Goal: Task Accomplishment & Management: Use online tool/utility

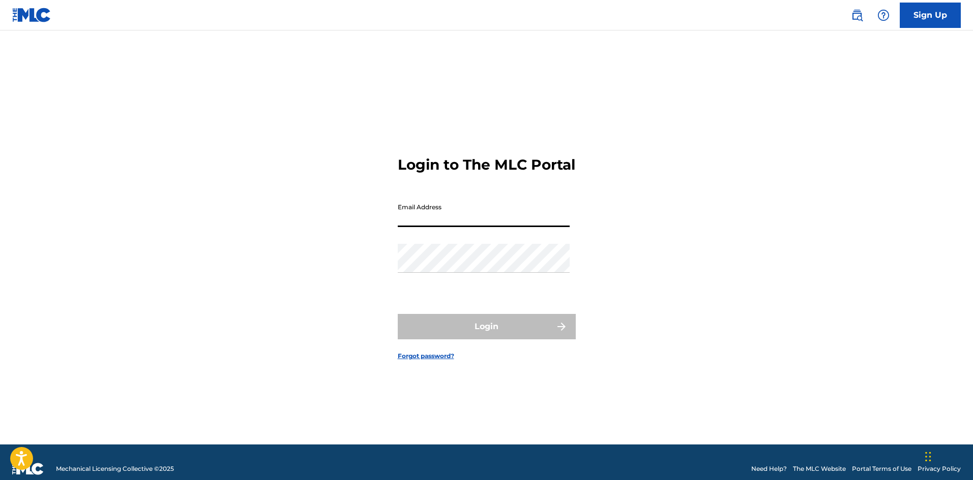
click at [539, 222] on input "Email Address" at bounding box center [484, 212] width 172 height 29
paste input "[PERSON_NAME][EMAIL_ADDRESS][DOMAIN_NAME]"
type input "[PERSON_NAME][EMAIL_ADDRESS][DOMAIN_NAME]"
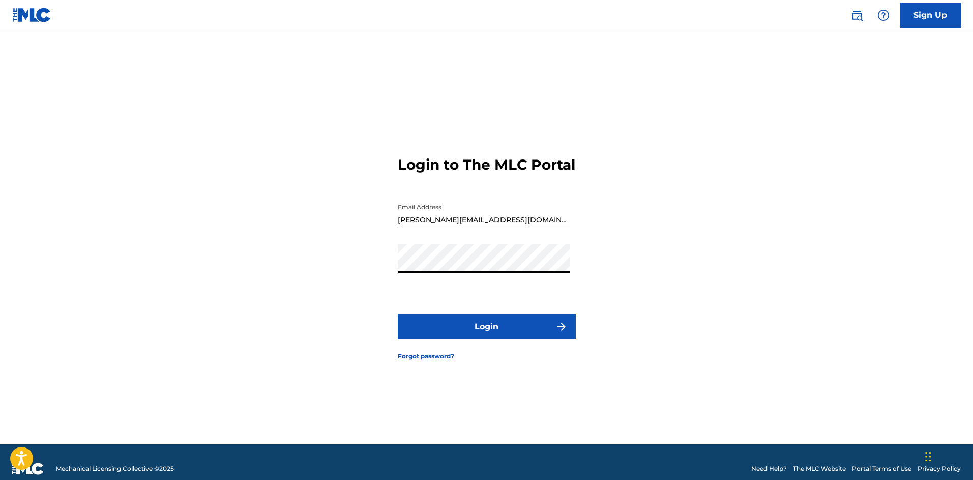
click at [499, 321] on form "Login to The MLC Portal Email Address [EMAIL_ADDRESS][DOMAIN_NAME] Password Log…" at bounding box center [487, 250] width 178 height 389
click at [502, 337] on button "Login" at bounding box center [487, 326] width 178 height 25
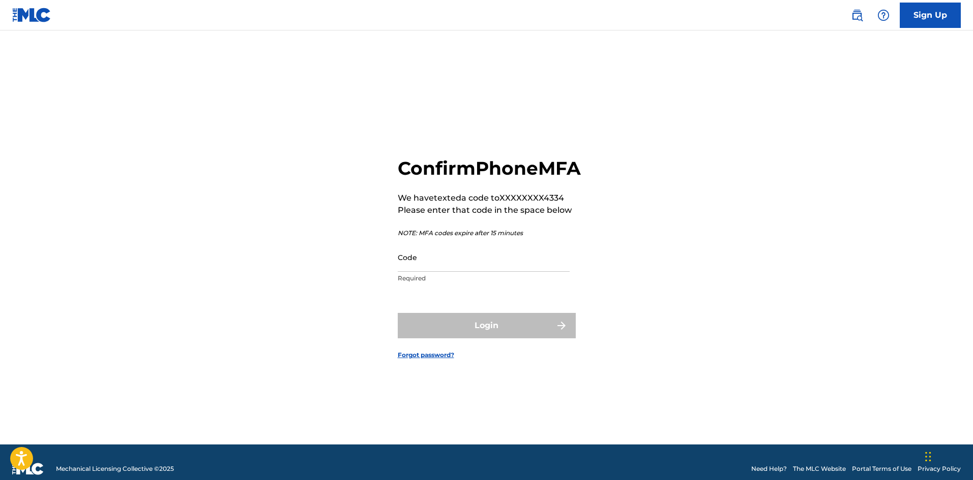
click at [509, 272] on input "Code" at bounding box center [484, 257] width 172 height 29
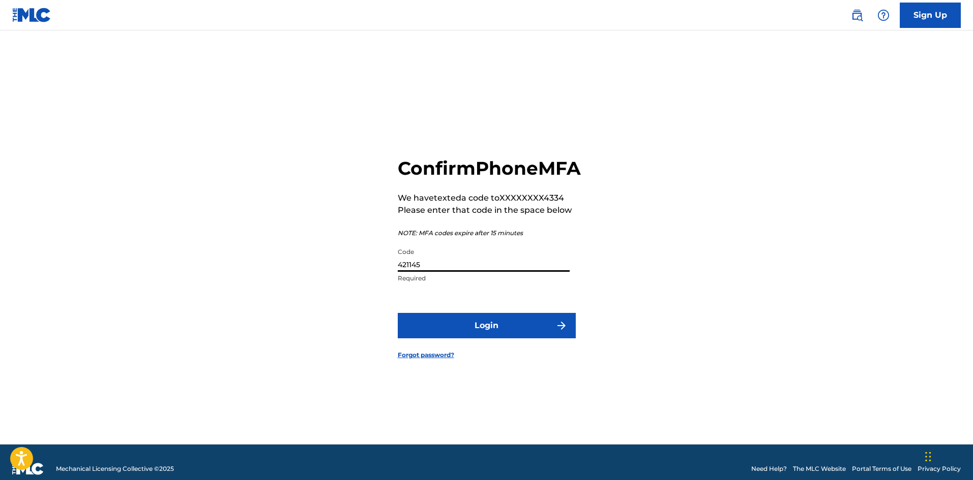
type input "421145"
click at [398, 313] on button "Login" at bounding box center [487, 325] width 178 height 25
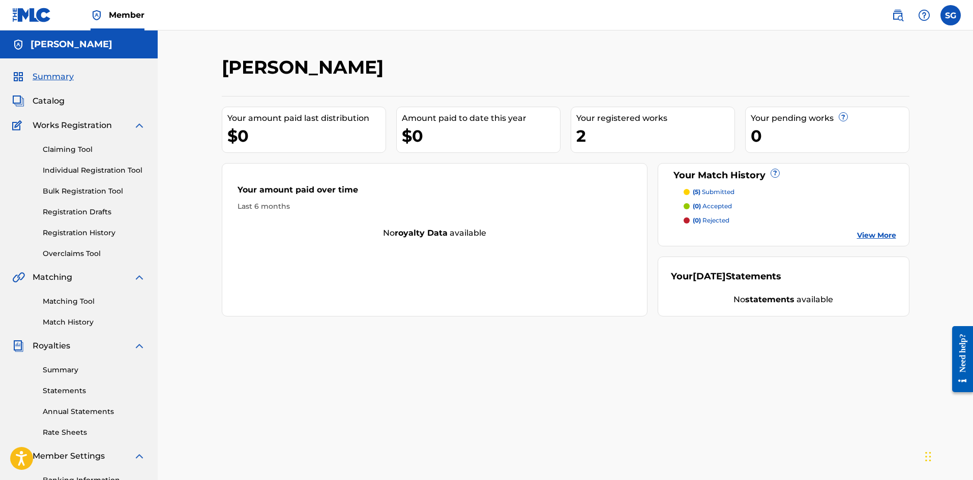
click at [66, 302] on link "Matching Tool" at bounding box center [94, 301] width 103 height 11
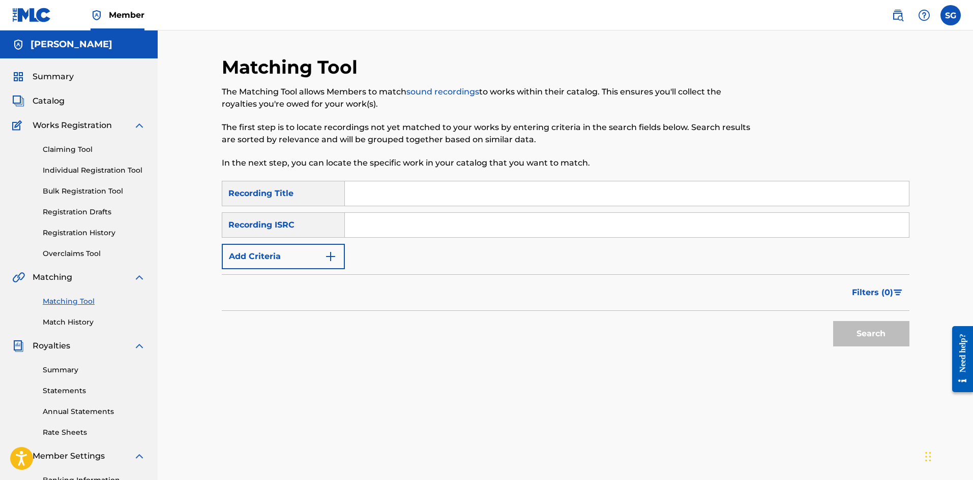
click at [365, 200] on input "Search Form" at bounding box center [627, 194] width 564 height 24
type input "Father in a [DEMOGRAPHIC_DATA]"
click at [891, 333] on button "Search" at bounding box center [871, 333] width 76 height 25
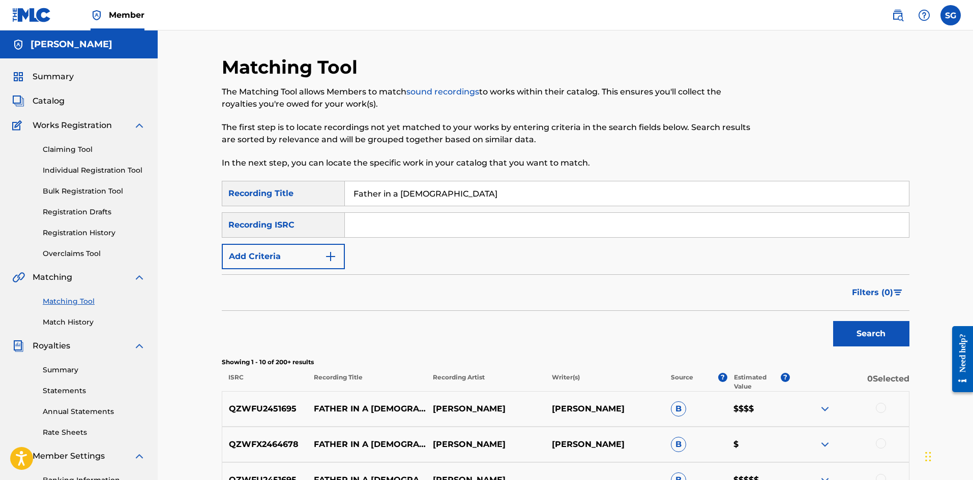
click at [72, 80] on span "Summary" at bounding box center [53, 77] width 41 height 12
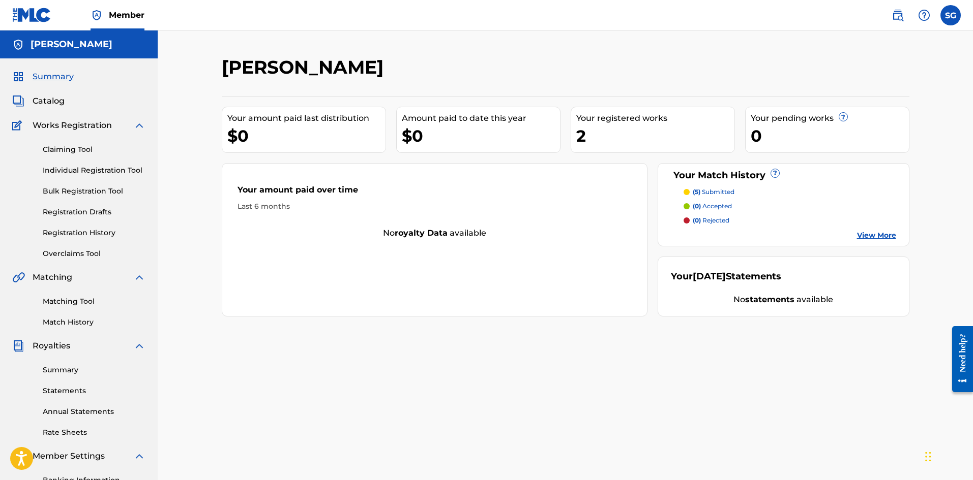
click at [611, 123] on div "Your registered works" at bounding box center [655, 118] width 158 height 12
click at [728, 189] on p "(5) submitted" at bounding box center [714, 192] width 42 height 9
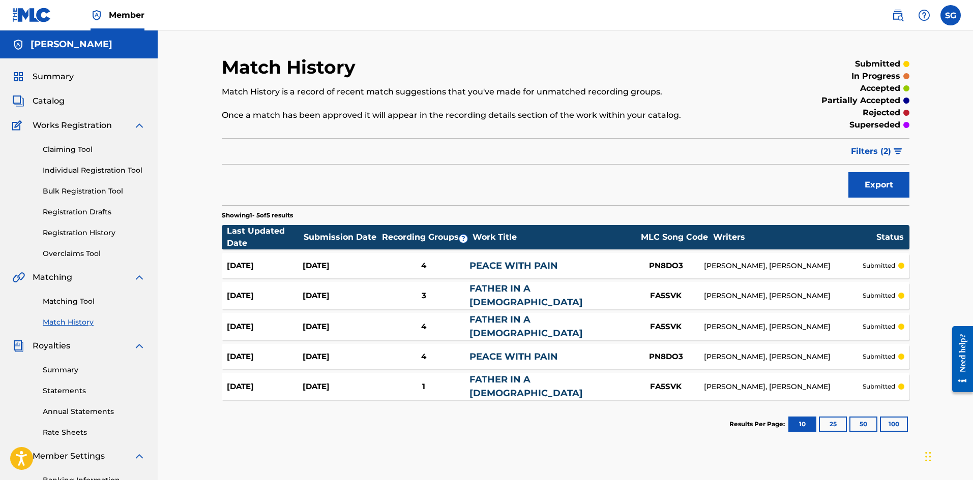
click at [677, 323] on div "FA5SVK" at bounding box center [665, 327] width 76 height 12
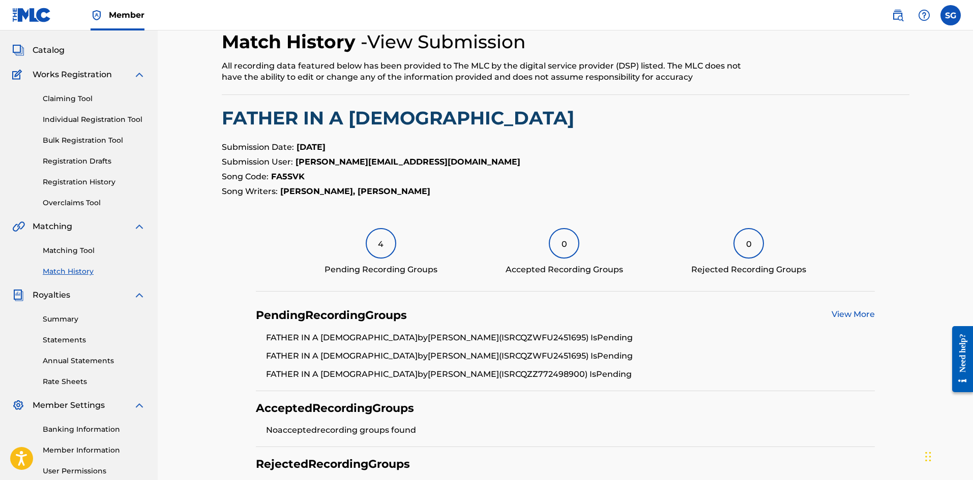
scroll to position [102, 0]
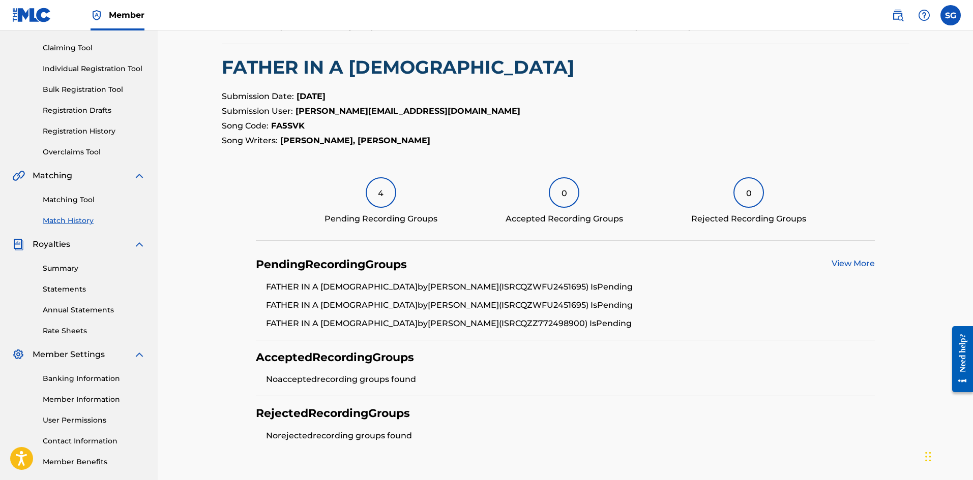
click at [863, 260] on link "View More" at bounding box center [852, 264] width 43 height 10
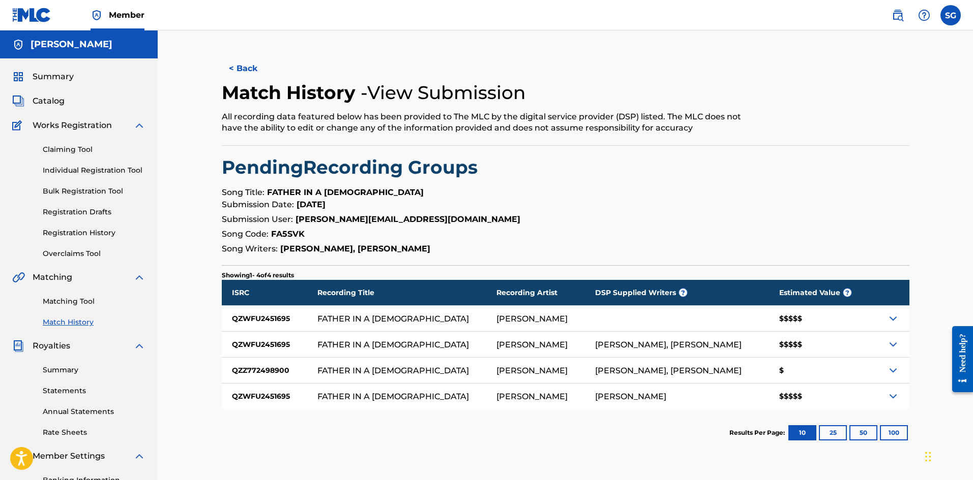
click at [245, 73] on button "< Back" at bounding box center [252, 68] width 61 height 25
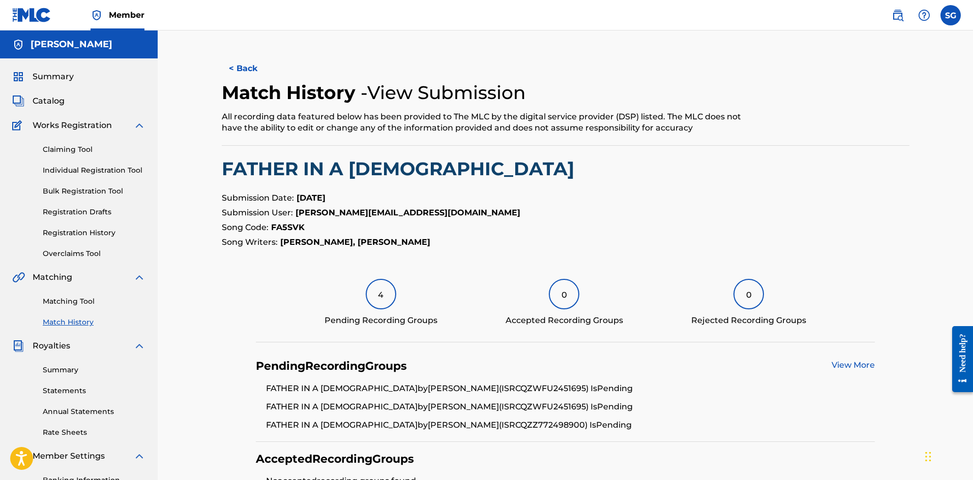
click at [245, 69] on button "< Back" at bounding box center [252, 68] width 61 height 25
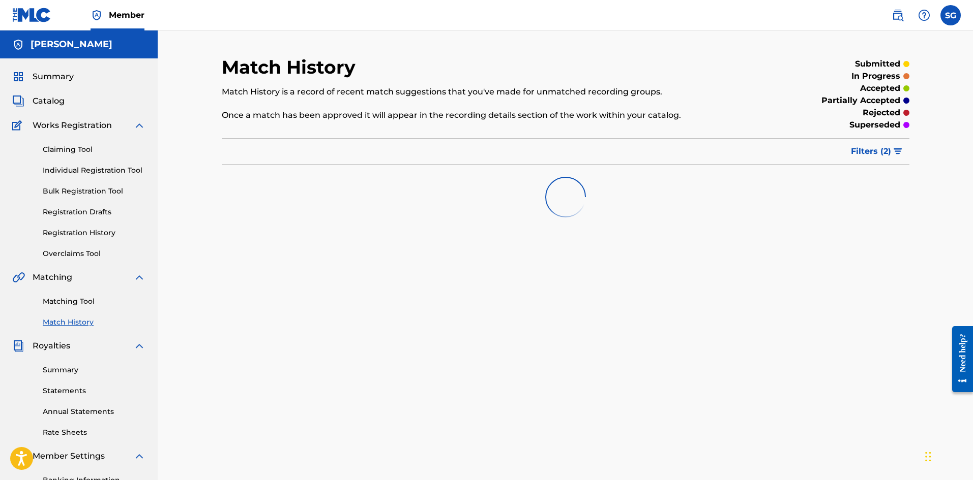
click at [52, 122] on span "Works Registration" at bounding box center [72, 125] width 79 height 12
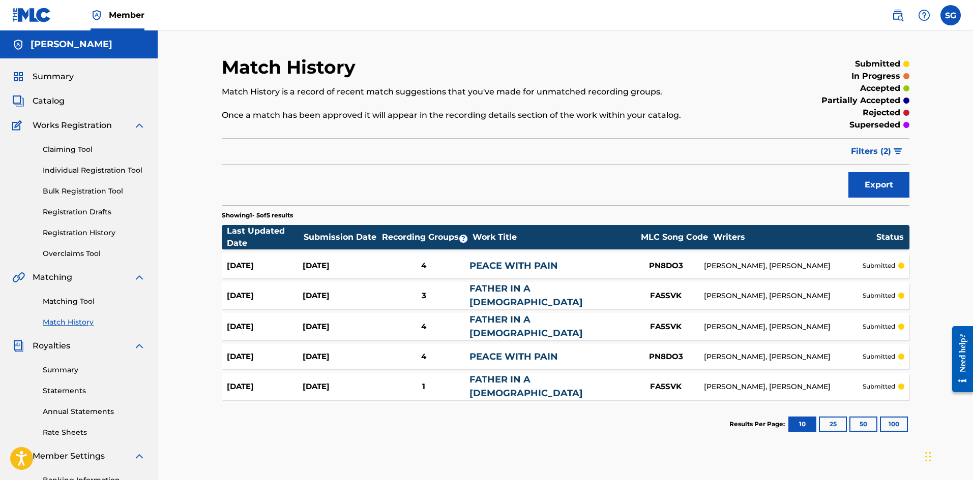
click at [43, 73] on span "Summary" at bounding box center [53, 77] width 41 height 12
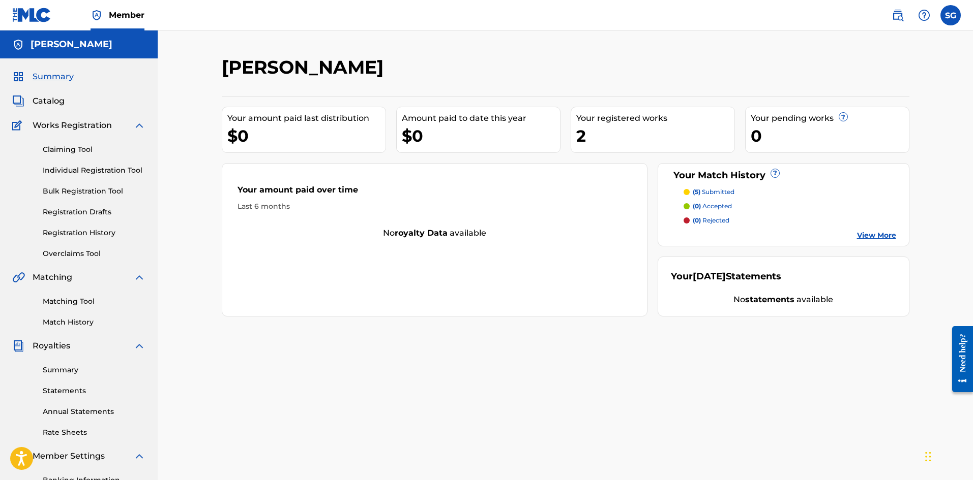
drag, startPoint x: 628, startPoint y: 128, endPoint x: 624, endPoint y: 125, distance: 5.5
click at [628, 128] on div "2" at bounding box center [655, 136] width 158 height 23
click at [69, 148] on link "Claiming Tool" at bounding box center [94, 149] width 103 height 11
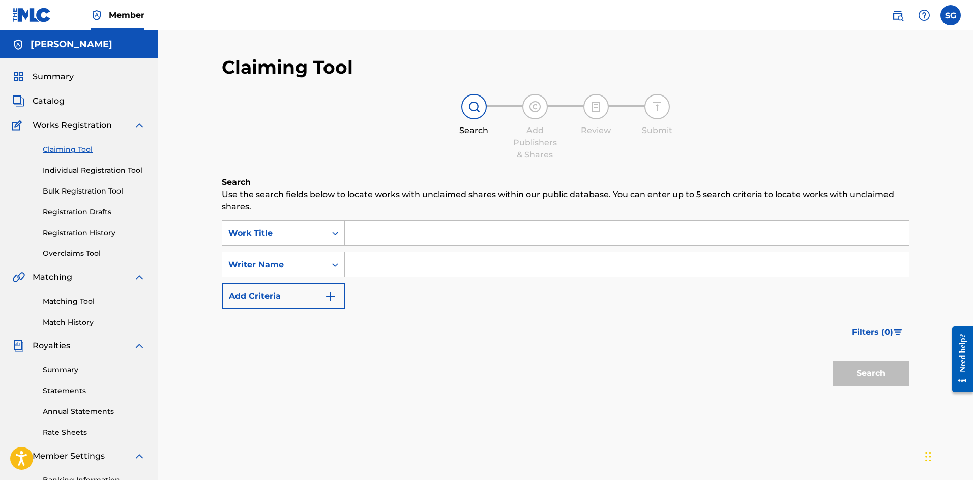
click at [443, 231] on input "Search Form" at bounding box center [627, 233] width 564 height 24
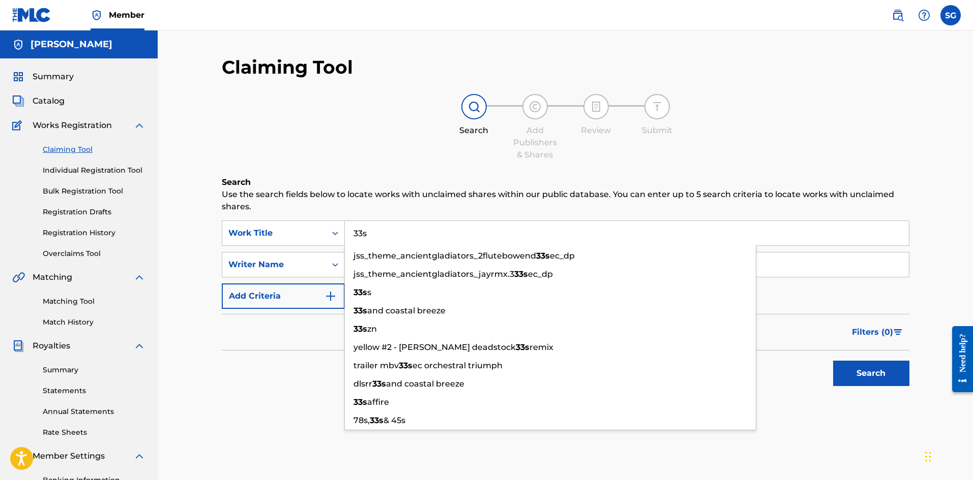
type input "33s"
click at [833, 361] on button "Search" at bounding box center [871, 373] width 76 height 25
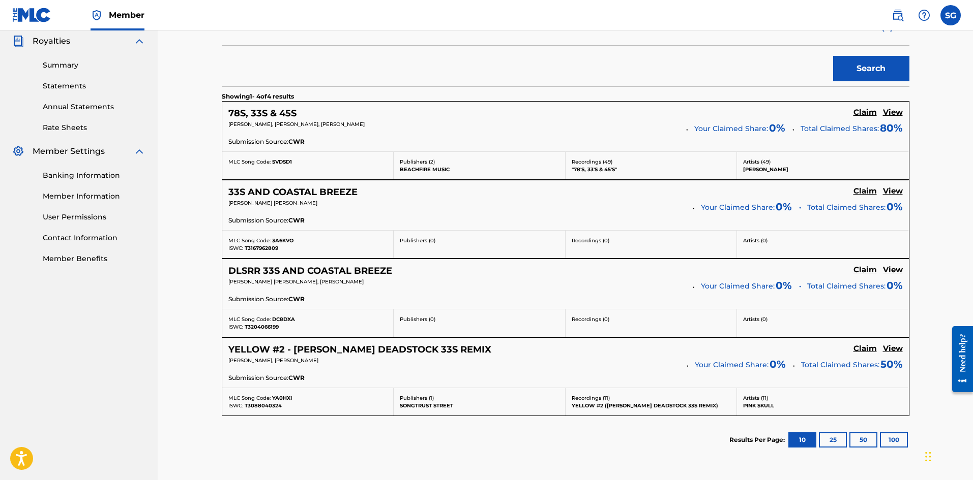
scroll to position [51, 0]
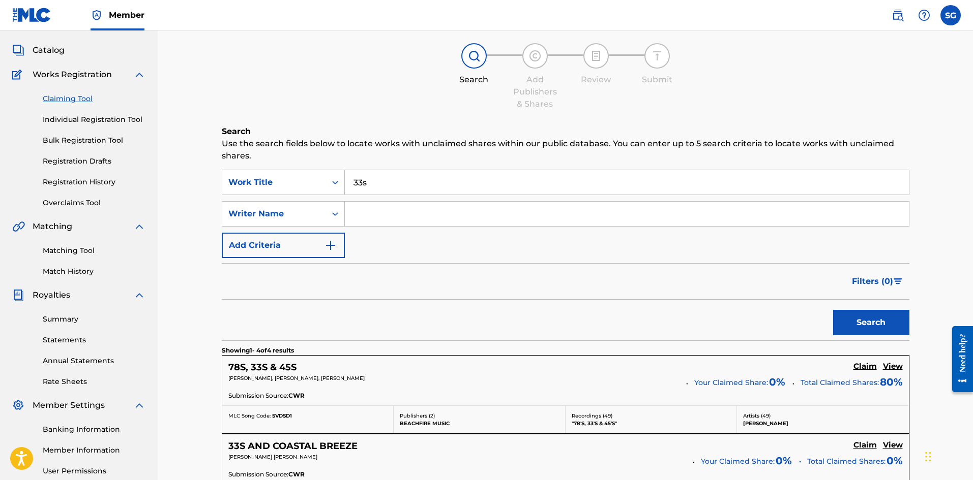
drag, startPoint x: 379, startPoint y: 180, endPoint x: 333, endPoint y: 168, distance: 47.4
click at [333, 168] on div "Search Use the search fields below to locate works with unclaimed shares within…" at bounding box center [565, 448] width 687 height 644
click at [365, 215] on input "Search Form" at bounding box center [627, 214] width 564 height 24
type input "[PERSON_NAME]"
click at [870, 325] on button "Search" at bounding box center [871, 322] width 76 height 25
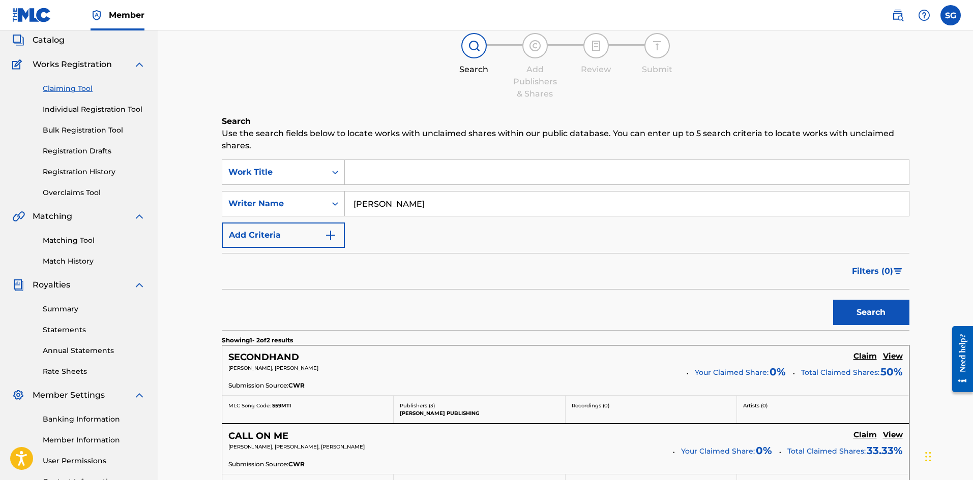
scroll to position [0, 0]
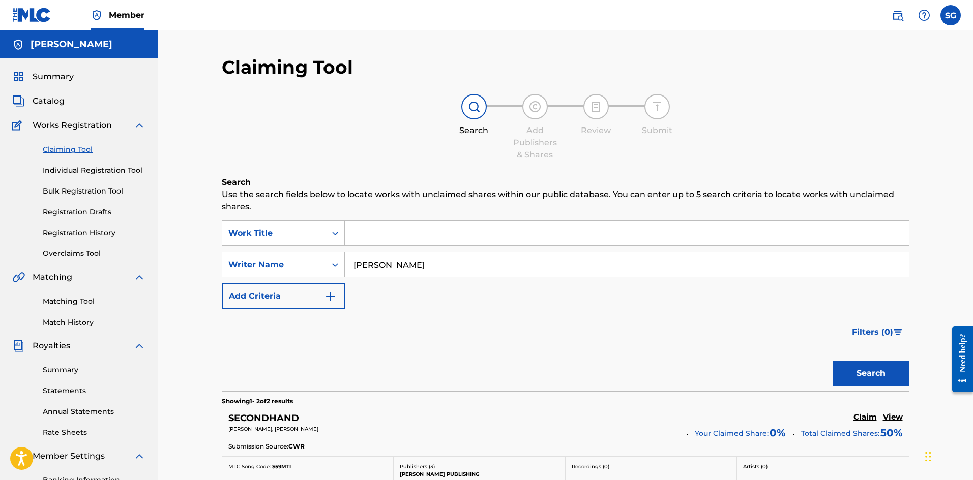
drag, startPoint x: 427, startPoint y: 269, endPoint x: 344, endPoint y: 264, distance: 82.5
click at [345, 265] on input "[PERSON_NAME]" at bounding box center [627, 265] width 564 height 24
click at [430, 198] on p "Use the search fields below to locate works with unclaimed shares within our pu…" at bounding box center [565, 201] width 687 height 24
click at [419, 184] on h6 "Search" at bounding box center [565, 182] width 687 height 12
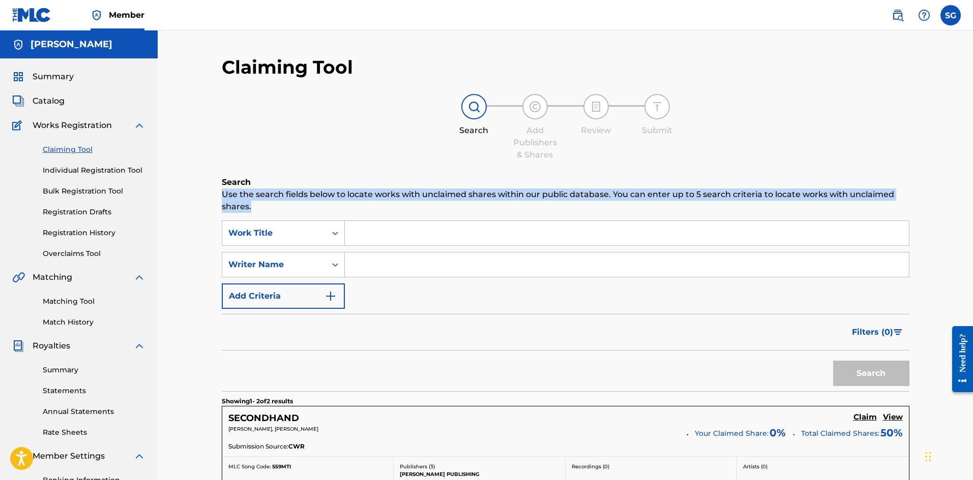
drag, startPoint x: 282, startPoint y: 209, endPoint x: 223, endPoint y: 197, distance: 60.2
click at [223, 197] on p "Use the search fields below to locate works with unclaimed shares within our pu…" at bounding box center [565, 201] width 687 height 24
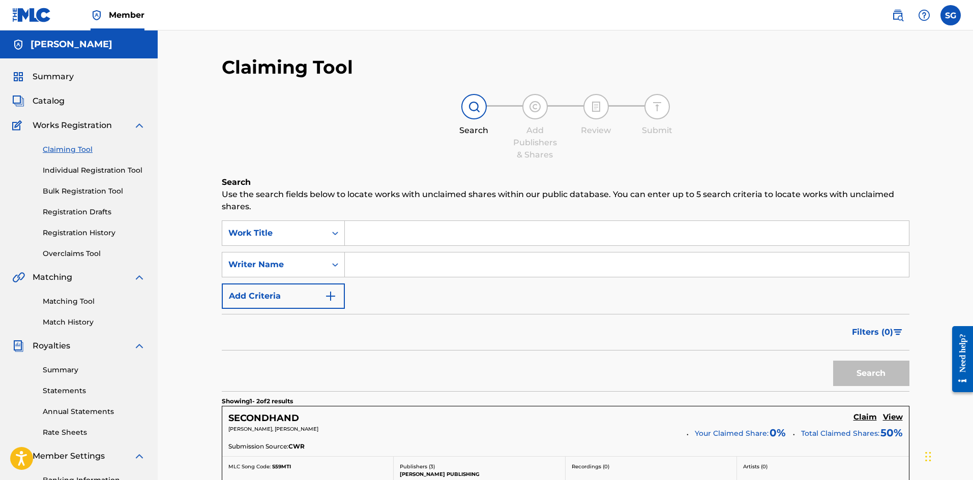
click at [238, 184] on h6 "Search" at bounding box center [565, 182] width 687 height 12
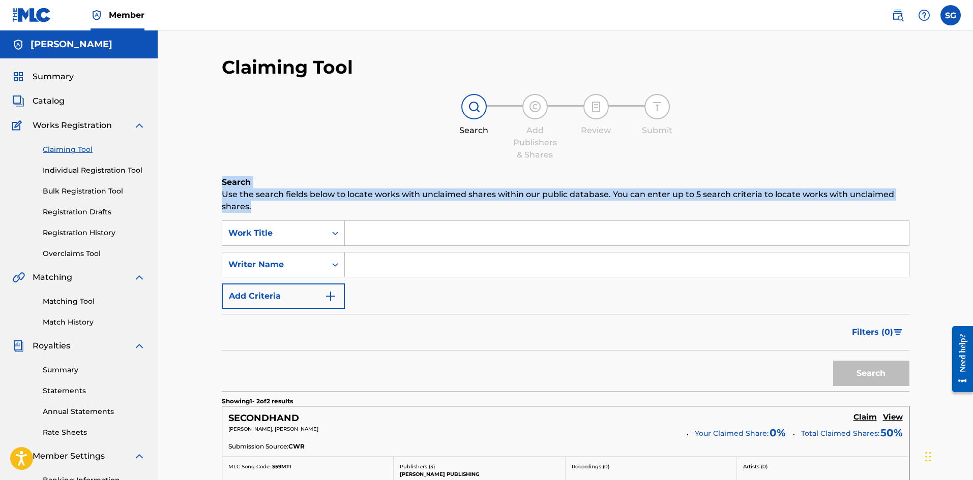
drag, startPoint x: 222, startPoint y: 183, endPoint x: 257, endPoint y: 205, distance: 41.9
click at [257, 205] on div "Search Use the search fields below to locate works with unclaimed shares within…" at bounding box center [565, 194] width 687 height 37
click at [238, 190] on p "Use the search fields below to locate works with unclaimed shares within our pu…" at bounding box center [565, 201] width 687 height 24
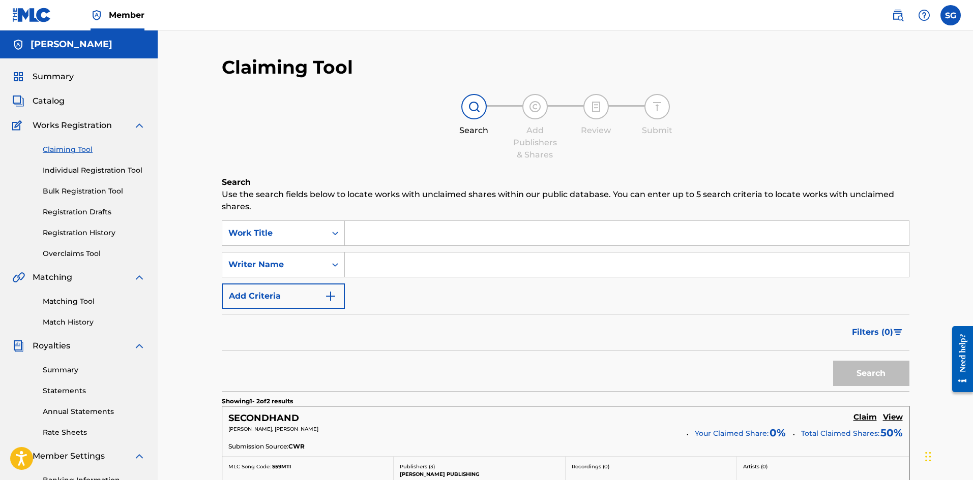
click at [63, 75] on span "Summary" at bounding box center [53, 77] width 41 height 12
